Goal: Navigation & Orientation: Understand site structure

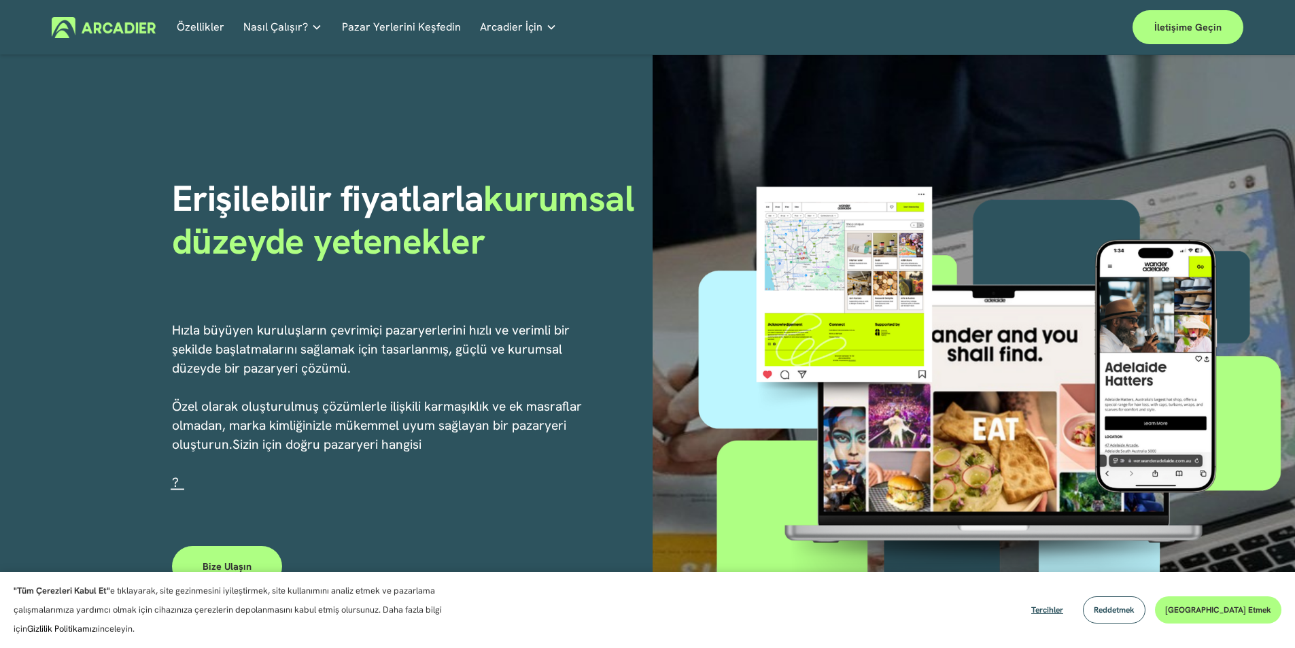
click at [1216, 614] on button "[GEOGRAPHIC_DATA] etmek" at bounding box center [1218, 609] width 126 height 27
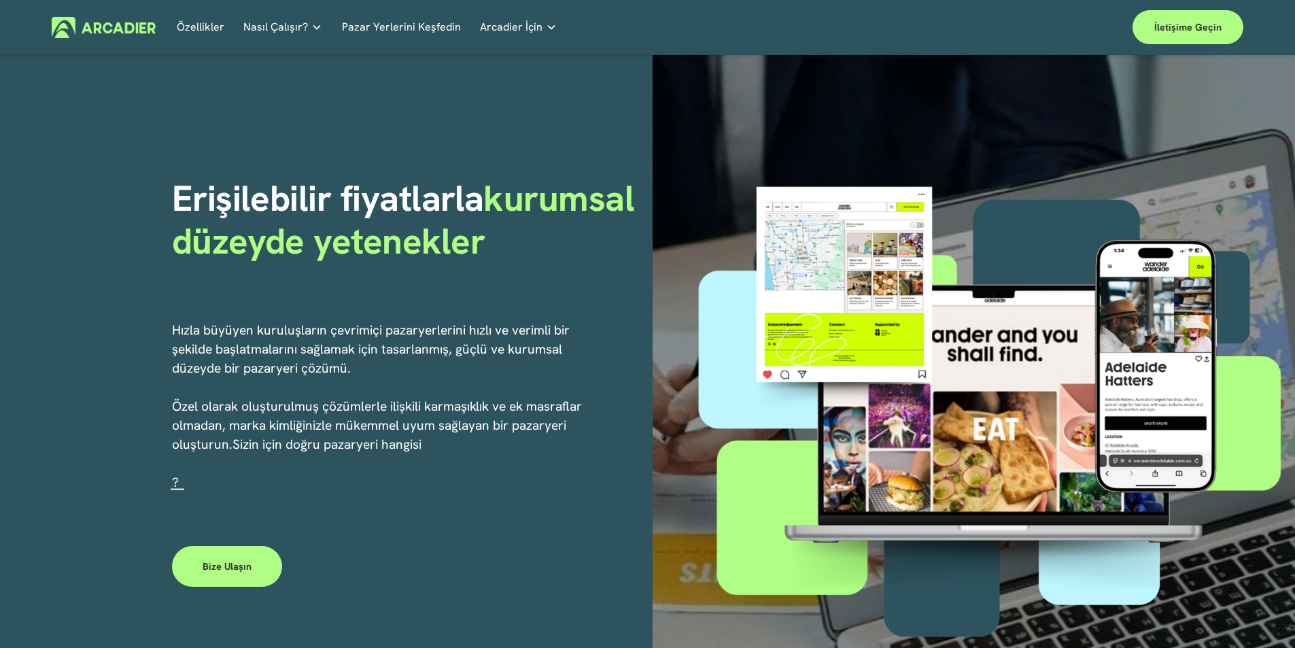
click at [515, 254] on h1 "Erişilebilir fiyatlarla kurumsal düzeyde yetenekler" at bounding box center [407, 219] width 471 height 85
drag, startPoint x: 509, startPoint y: 243, endPoint x: 482, endPoint y: 226, distance: 31.5
click at [507, 241] on h1 "Erişilebilir fiyatlarla kurumsal düzeyde yetenekler" at bounding box center [407, 219] width 471 height 85
click at [216, 29] on font "Özellikler" at bounding box center [201, 27] width 48 height 14
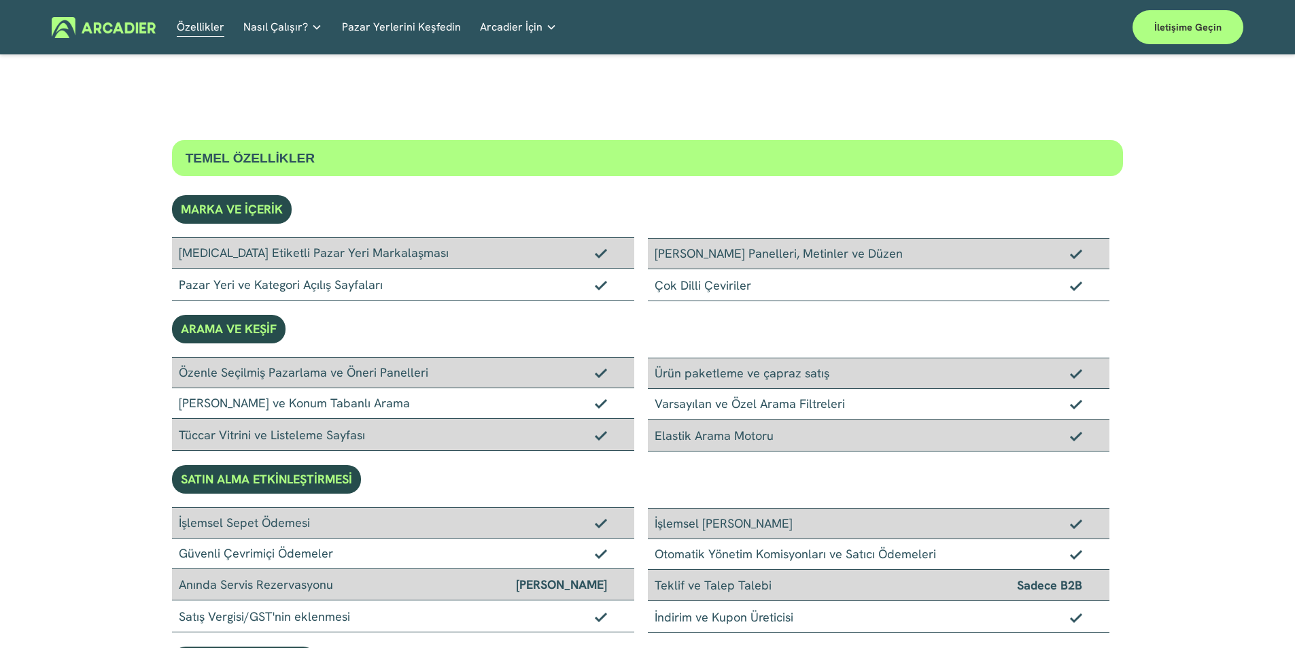
drag, startPoint x: 524, startPoint y: 196, endPoint x: 518, endPoint y: 190, distance: 8.2
click at [366, 30] on font "Pazar Yerlerini Keşfedin" at bounding box center [401, 27] width 119 height 14
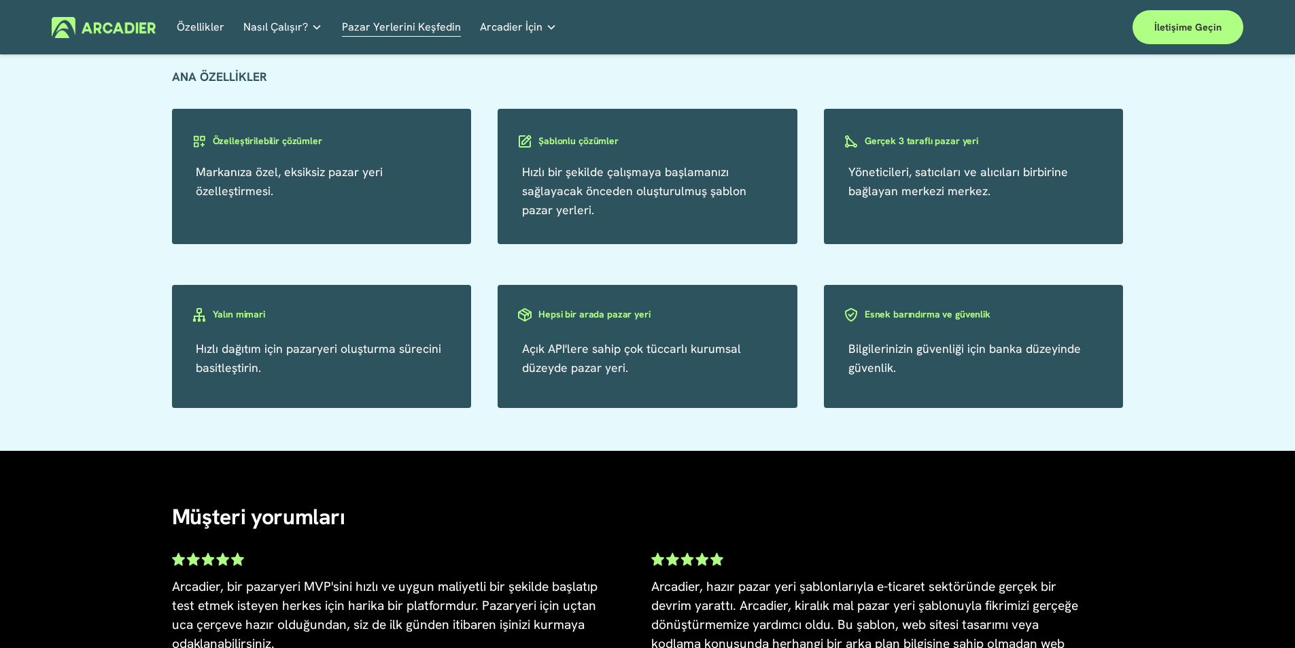
scroll to position [2450, 0]
